Goal: Task Accomplishment & Management: Use online tool/utility

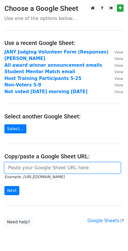
click at [22, 169] on input "url" at bounding box center [62, 167] width 117 height 11
paste input "[URL][DOMAIN_NAME]"
type input "[URL][DOMAIN_NAME]"
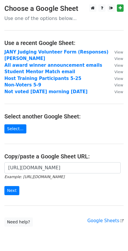
scroll to position [0, 0]
click at [15, 190] on input "Next" at bounding box center [11, 190] width 15 height 9
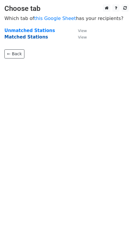
click at [19, 37] on strong "Matched Stations" at bounding box center [25, 36] width 43 height 5
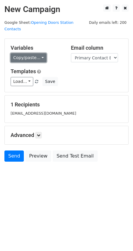
click at [39, 53] on link "Copy/paste..." at bounding box center [29, 57] width 36 height 9
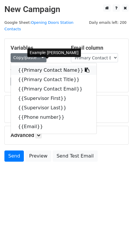
click at [49, 65] on link "{{Primary Contact Name}}" at bounding box center [53, 69] width 85 height 9
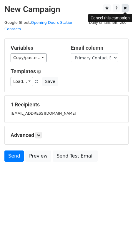
click at [127, 8] on link at bounding box center [125, 7] width 7 height 7
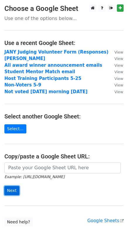
click at [13, 191] on input "Next" at bounding box center [11, 190] width 15 height 9
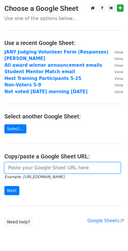
click at [18, 166] on input "url" at bounding box center [62, 167] width 117 height 11
click at [38, 169] on input "url" at bounding box center [62, 167] width 117 height 11
paste input "[URL][DOMAIN_NAME]"
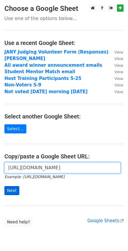
type input "[URL][DOMAIN_NAME]"
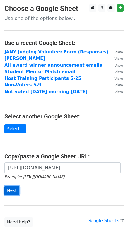
click at [11, 192] on input "Next" at bounding box center [11, 190] width 15 height 9
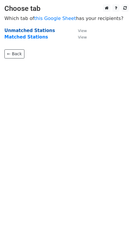
click at [29, 31] on strong "Unmatched Stations" at bounding box center [29, 30] width 51 height 5
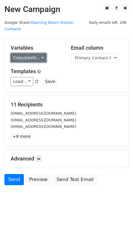
click at [40, 53] on link "Copy/paste..." at bounding box center [29, 57] width 36 height 9
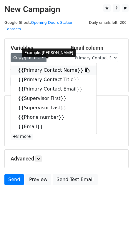
click at [43, 66] on link "{{Primary Contact Name}}" at bounding box center [53, 69] width 85 height 9
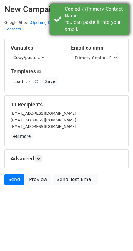
click at [123, 6] on div "Copied {{Primary Contact Name}}. You can paste it into your email." at bounding box center [96, 19] width 62 height 26
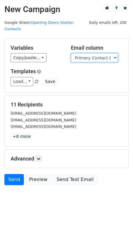
click at [82, 54] on select "Primary Contact Name Primary Contact Title Primary Contact Email Supervisor Fir…" at bounding box center [94, 57] width 47 height 9
select select "Email"
click at [71, 53] on select "Primary Contact Name Primary Contact Title Primary Contact Email Supervisor Fir…" at bounding box center [94, 57] width 47 height 9
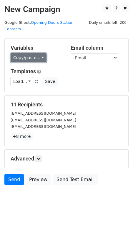
click at [39, 53] on link "Copy/paste..." at bounding box center [29, 57] width 36 height 9
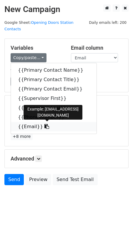
click at [25, 122] on link "{{Email}}" at bounding box center [53, 126] width 85 height 9
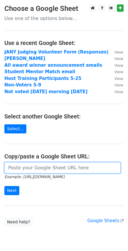
click at [34, 167] on input "url" at bounding box center [62, 167] width 117 height 11
paste input "[URL][DOMAIN_NAME]"
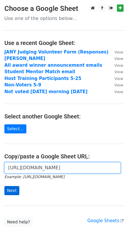
type input "[URL][DOMAIN_NAME]"
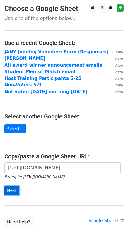
click at [9, 191] on input "Next" at bounding box center [11, 190] width 15 height 9
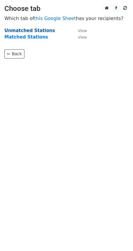
click at [21, 32] on strong "Unmatched Stations" at bounding box center [29, 30] width 51 height 5
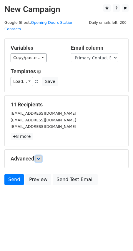
click at [40, 157] on icon at bounding box center [39, 159] width 4 height 4
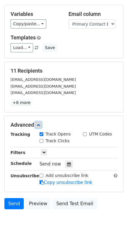
scroll to position [35, 0]
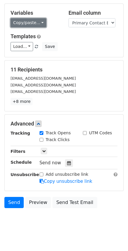
click at [37, 18] on link "Copy/paste..." at bounding box center [29, 22] width 36 height 9
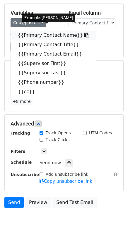
click at [49, 31] on link "{{Primary Contact Name}}" at bounding box center [53, 35] width 85 height 9
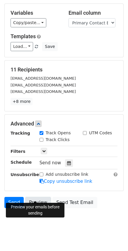
click at [38, 197] on link "Preview" at bounding box center [38, 202] width 26 height 11
click at [36, 197] on link "Preview" at bounding box center [38, 202] width 26 height 11
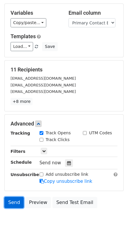
click at [12, 197] on link "Send" at bounding box center [13, 202] width 19 height 11
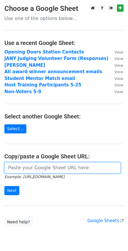
click at [14, 168] on input "url" at bounding box center [62, 167] width 117 height 11
paste input "[URL][DOMAIN_NAME]"
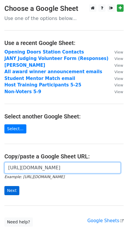
type input "[URL][DOMAIN_NAME]"
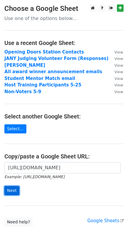
click at [9, 192] on input "Next" at bounding box center [11, 190] width 15 height 9
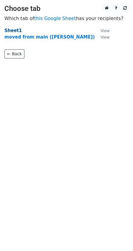
click at [12, 31] on strong "Sheet1" at bounding box center [12, 30] width 17 height 5
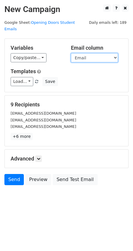
click at [90, 53] on select "First name Last name Email" at bounding box center [94, 57] width 47 height 9
click at [71, 53] on select "First name Last name Email" at bounding box center [94, 57] width 47 height 9
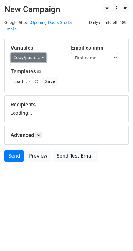
click at [29, 53] on link "Copy/paste..." at bounding box center [29, 57] width 36 height 9
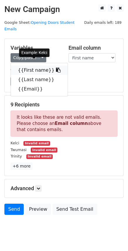
click at [29, 65] on link "{{First name}}" at bounding box center [39, 69] width 57 height 9
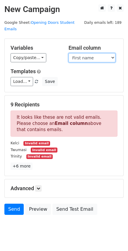
click at [101, 53] on select "First name Last name Email" at bounding box center [92, 57] width 47 height 9
select select "Email"
click at [69, 53] on select "First name Last name Email" at bounding box center [92, 57] width 47 height 9
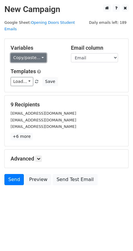
click at [24, 53] on link "Copy/paste..." at bounding box center [29, 57] width 36 height 9
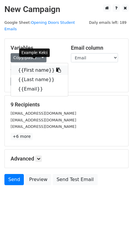
click at [31, 65] on link "{{First name}}" at bounding box center [39, 69] width 57 height 9
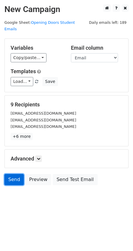
click at [12, 174] on link "Send" at bounding box center [13, 179] width 19 height 11
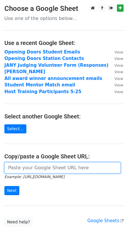
click at [38, 170] on input "url" at bounding box center [62, 167] width 117 height 11
click at [47, 168] on input "url" at bounding box center [62, 167] width 117 height 11
paste input "[URL][DOMAIN_NAME]"
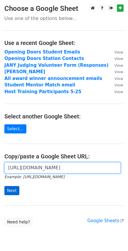
type input "[URL][DOMAIN_NAME]"
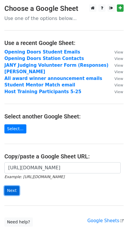
click at [13, 193] on input "Next" at bounding box center [11, 190] width 15 height 9
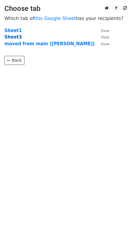
click at [13, 38] on strong "Sheet3" at bounding box center [12, 36] width 17 height 5
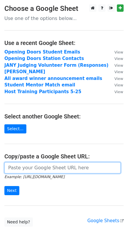
click at [32, 168] on input "url" at bounding box center [62, 167] width 117 height 11
click at [23, 167] on input "url" at bounding box center [62, 167] width 117 height 11
paste input "https://docs.google.com/spreadsheets/d/1H2VIA6xHgiVlkmsNmoUhNL_Kyg0vk_lHpqt5zL7…"
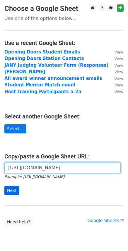
type input "https://docs.google.com/spreadsheets/d/1H2VIA6xHgiVlkmsNmoUhNL_Kyg0vk_lHpqt5zL7…"
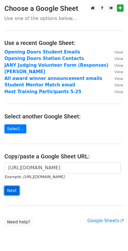
click at [11, 192] on input "Next" at bounding box center [11, 190] width 15 height 9
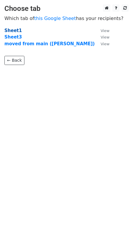
click at [12, 30] on strong "Sheet1" at bounding box center [12, 30] width 17 height 5
